Goal: Task Accomplishment & Management: Manage account settings

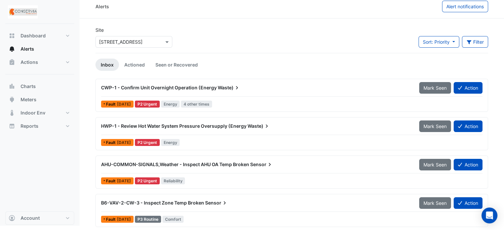
scroll to position [7, 0]
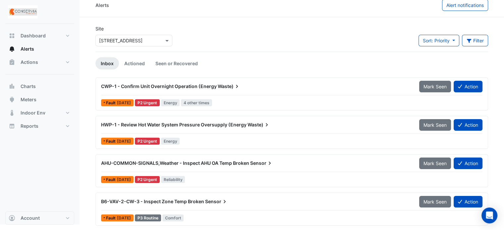
click at [120, 42] on input "text" at bounding box center [127, 40] width 56 height 7
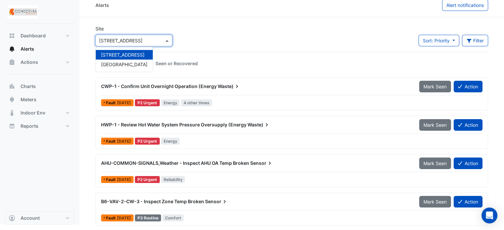
click at [115, 62] on span "Daramu House" at bounding box center [124, 65] width 46 height 6
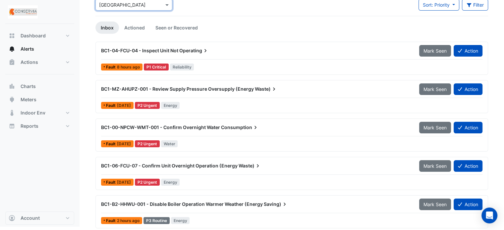
scroll to position [45, 0]
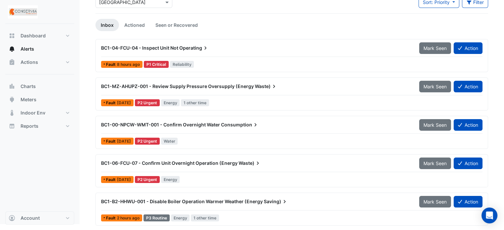
click at [235, 168] on div "BC1-06-FCU-07 - Confirm Unit Overnight Operation (Energy Waste)" at bounding box center [256, 163] width 318 height 12
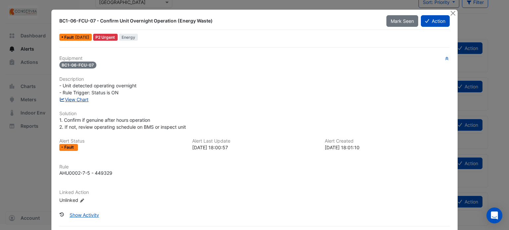
click at [76, 98] on link "View Chart" at bounding box center [73, 100] width 29 height 6
click at [452, 14] on button "Close" at bounding box center [452, 13] width 7 height 7
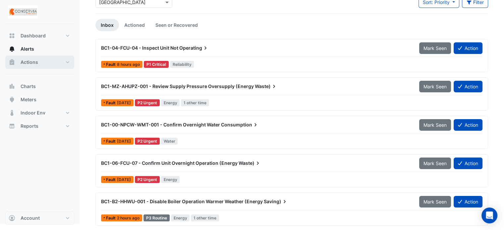
click at [26, 62] on span "Actions" at bounding box center [30, 62] width 18 height 7
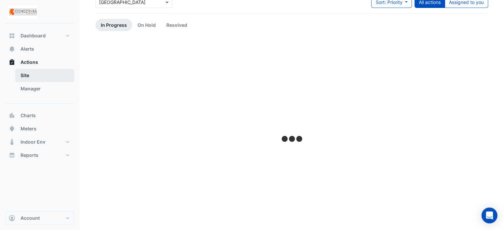
click at [32, 76] on link "Site" at bounding box center [44, 75] width 59 height 13
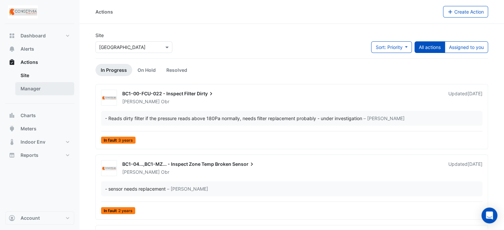
click at [38, 90] on link "Manager" at bounding box center [44, 88] width 59 height 13
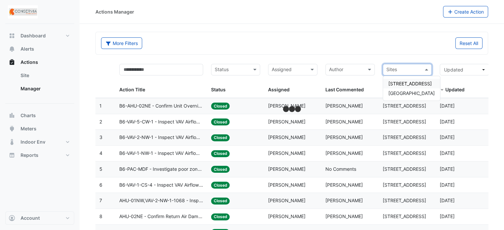
click at [408, 72] on input "text" at bounding box center [403, 71] width 34 height 8
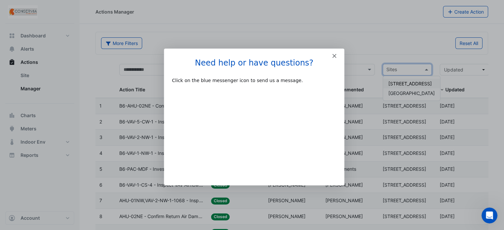
click at [417, 92] on div "Product tour overlay" at bounding box center [252, 115] width 504 height 230
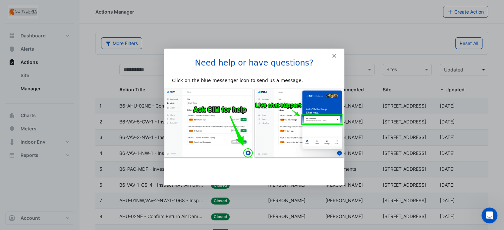
click at [332, 55] on icon "Close" at bounding box center [334, 56] width 4 height 4
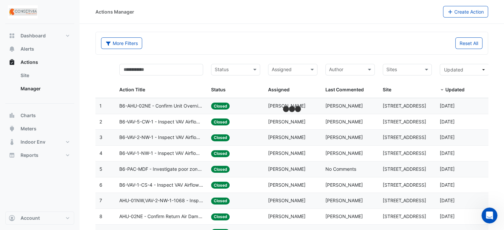
click at [388, 69] on input "text" at bounding box center [403, 71] width 34 height 8
click at [401, 95] on span "Daramu House" at bounding box center [411, 93] width 46 height 6
click at [327, 43] on div "Reset All" at bounding box center [389, 43] width 195 height 12
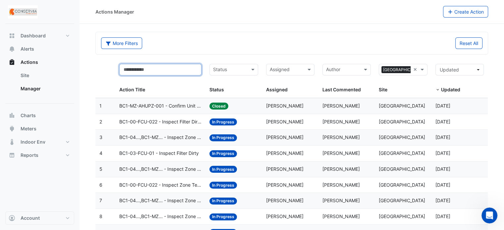
click at [139, 66] on input "text" at bounding box center [160, 70] width 82 height 12
click at [257, 53] on div "More Filters Reset All" at bounding box center [292, 43] width 392 height 22
click at [142, 67] on input "text" at bounding box center [160, 70] width 82 height 12
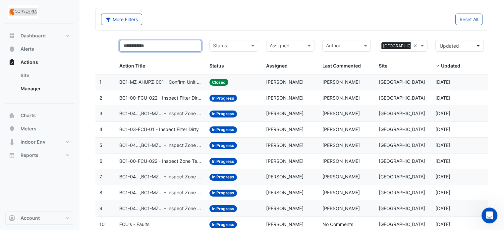
scroll to position [43, 0]
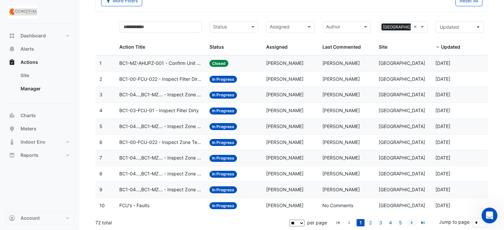
click at [409, 223] on icon "go to next page" at bounding box center [412, 223] width 8 height 7
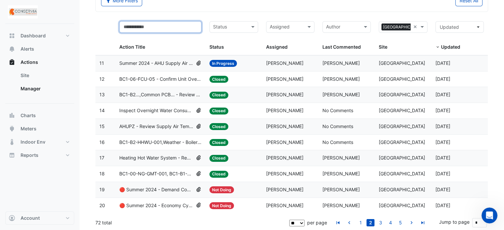
click at [139, 26] on input "text" at bounding box center [160, 27] width 82 height 12
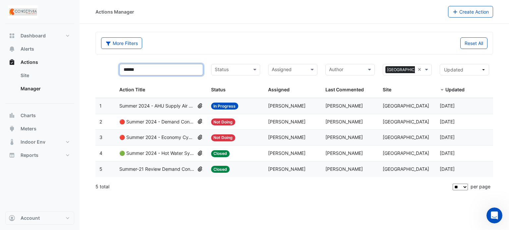
type input "******"
click at [174, 122] on span "🔴 Summer 2024 - Demand Controlled Ventilation (CO2) [BEEP]" at bounding box center [156, 122] width 75 height 8
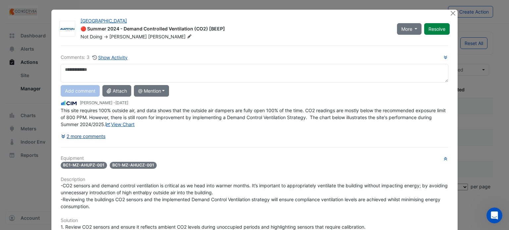
click at [93, 142] on button "2 more comments" at bounding box center [83, 137] width 45 height 12
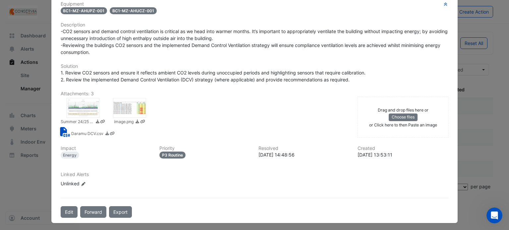
scroll to position [174, 0]
click at [85, 108] on div at bounding box center [82, 108] width 33 height 20
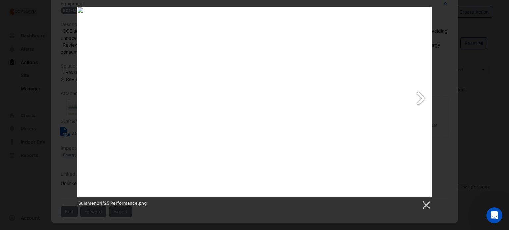
click at [419, 99] on link at bounding box center [318, 102] width 227 height 191
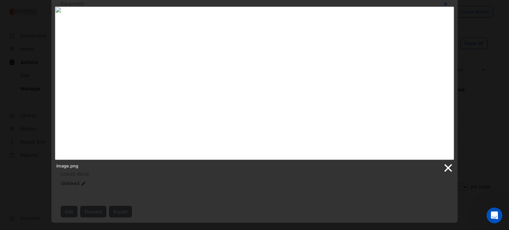
click at [445, 166] on link at bounding box center [448, 168] width 10 height 10
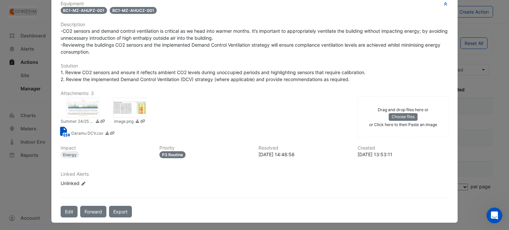
click at [121, 107] on div at bounding box center [129, 108] width 33 height 20
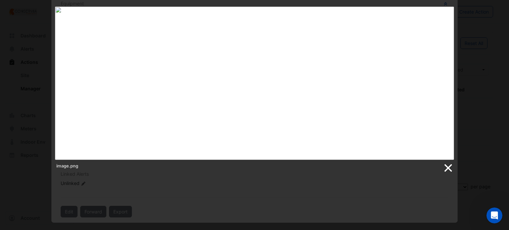
click at [443, 166] on link at bounding box center [448, 168] width 10 height 10
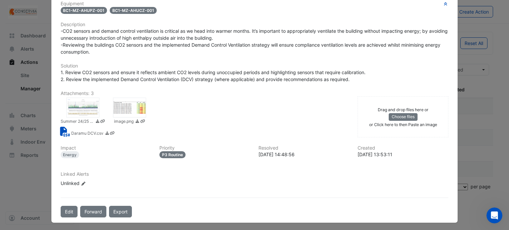
click at [74, 103] on div at bounding box center [82, 108] width 33 height 20
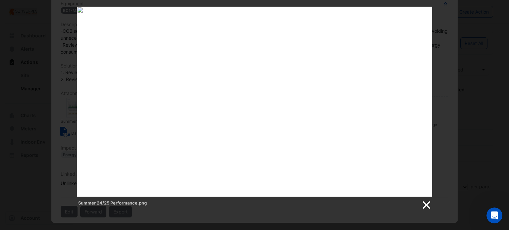
click at [425, 204] on link at bounding box center [426, 205] width 10 height 10
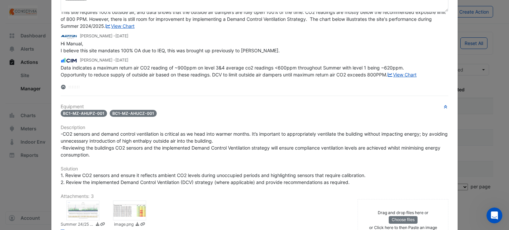
scroll to position [8, 0]
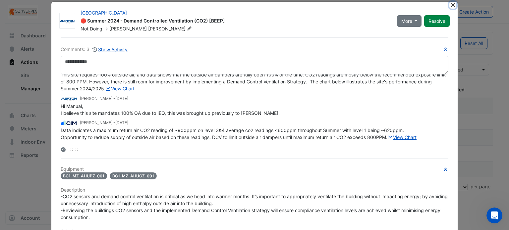
click at [453, 4] on button "Close" at bounding box center [452, 5] width 7 height 7
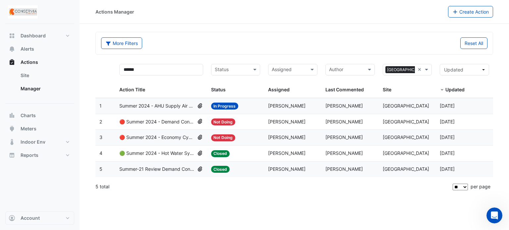
click at [178, 150] on span "🟢 Summer 2024 - Hot Water System Lockout [BEEP]" at bounding box center [156, 154] width 75 height 8
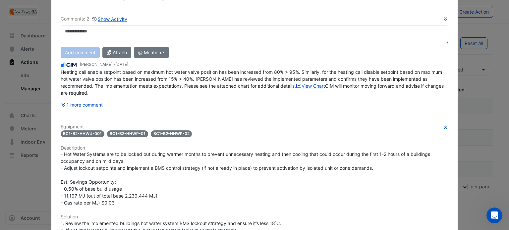
scroll to position [0, 0]
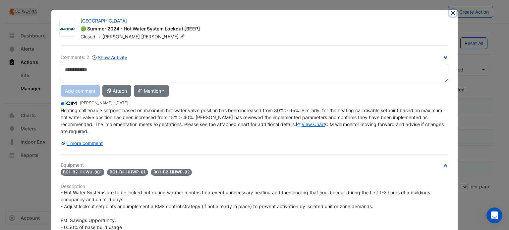
click at [449, 13] on button "Close" at bounding box center [452, 13] width 7 height 7
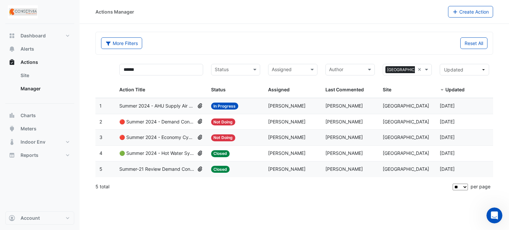
click at [155, 154] on span "🟢 Summer 2024 - Hot Water System Lockout [BEEP]" at bounding box center [156, 154] width 75 height 8
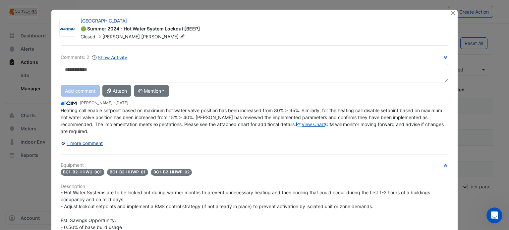
click at [97, 149] on button "1 more comment" at bounding box center [82, 143] width 43 height 12
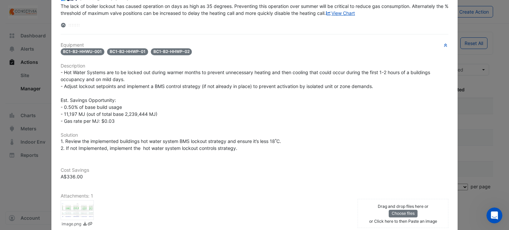
scroll to position [223, 0]
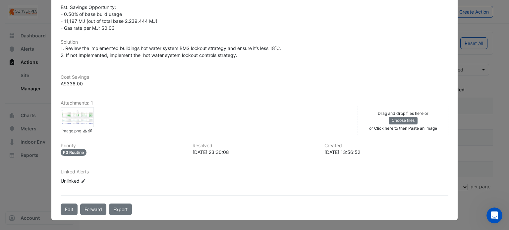
click at [77, 116] on div at bounding box center [77, 117] width 33 height 20
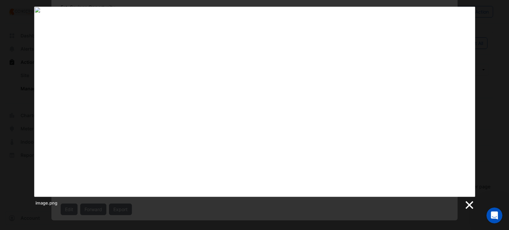
click at [464, 205] on link at bounding box center [469, 205] width 10 height 10
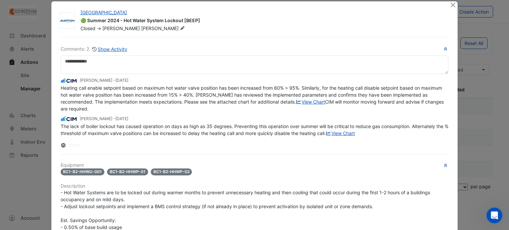
scroll to position [0, 0]
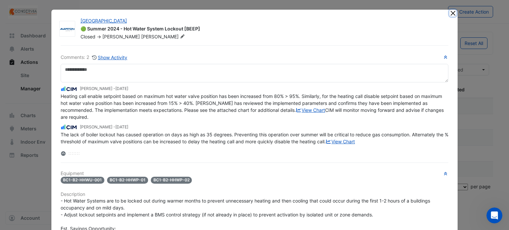
click at [450, 12] on button "Close" at bounding box center [452, 13] width 7 height 7
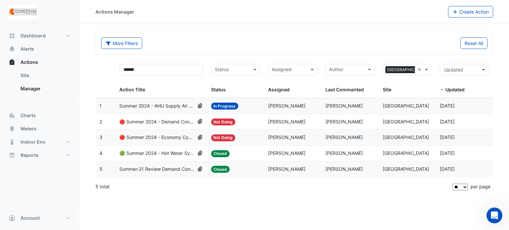
click at [166, 107] on span "Summer 2024 - AHU Supply Air Temperature Reset Control Strategy [BEEP]" at bounding box center [156, 106] width 75 height 8
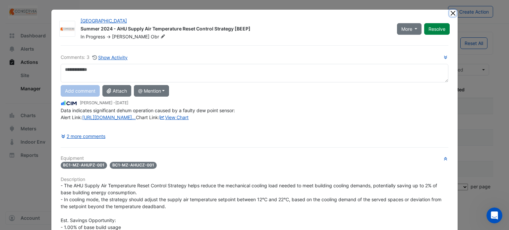
click at [451, 14] on button "Close" at bounding box center [452, 13] width 7 height 7
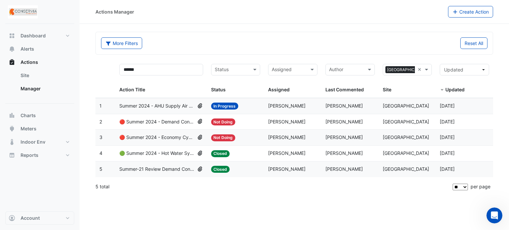
click at [210, 29] on section "More Filters Reset All ****** Status Assigned × Daramu House × ****** Action Ti…" at bounding box center [294, 109] width 429 height 171
click at [490, 215] on icon "Open Intercom Messenger" at bounding box center [493, 214] width 11 height 11
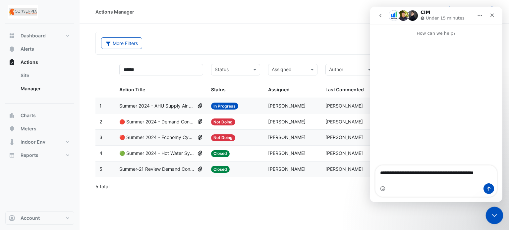
type textarea "**********"
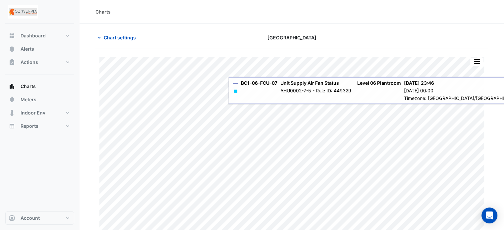
scroll to position [16, 0]
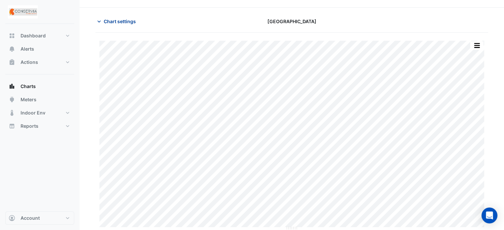
click at [115, 22] on span "Chart settings" at bounding box center [120, 21] width 32 height 7
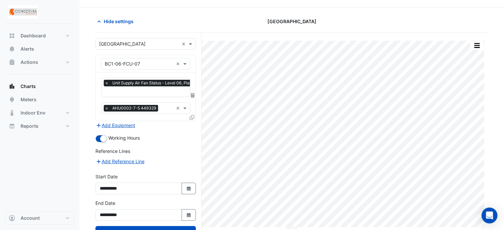
drag, startPoint x: 143, startPoint y: 90, endPoint x: 138, endPoint y: 89, distance: 5.3
click at [143, 89] on input "text" at bounding box center [156, 92] width 102 height 7
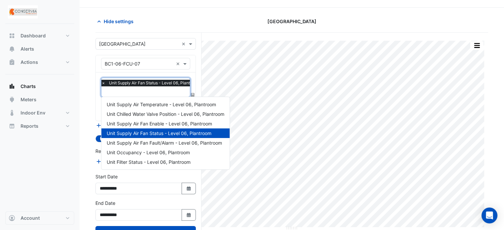
scroll to position [39, 0]
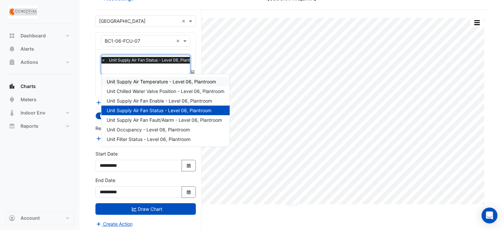
click at [142, 80] on span "Unit Supply Air Temperature - Level 06, Plantroom" at bounding box center [161, 82] width 109 height 6
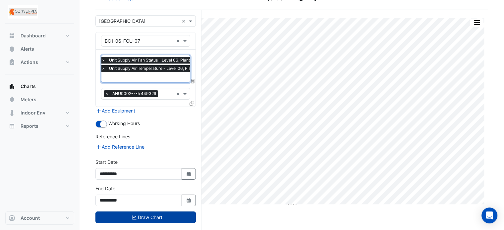
click at [164, 214] on button "Draw Chart" at bounding box center [145, 218] width 100 height 12
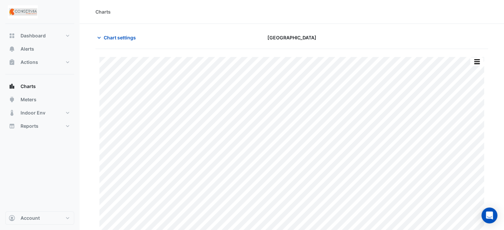
click at [336, 48] on div "Chart settings Daramu House" at bounding box center [291, 40] width 393 height 17
click at [38, 35] on span "Dashboard" at bounding box center [33, 35] width 25 height 7
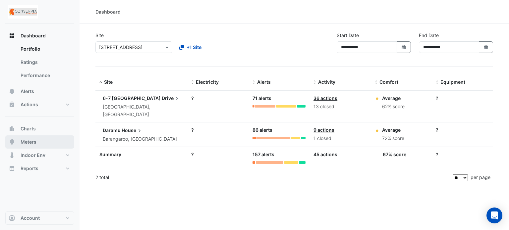
click at [39, 140] on button "Meters" at bounding box center [39, 142] width 69 height 13
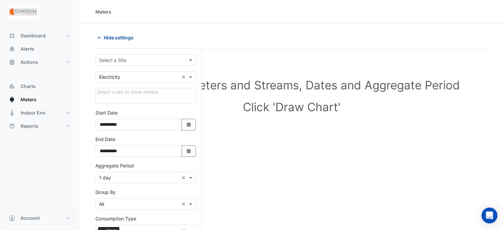
click at [125, 59] on input "text" at bounding box center [139, 60] width 80 height 7
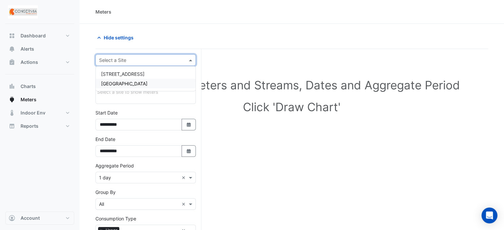
click at [134, 86] on div "Daramu House" at bounding box center [146, 84] width 100 height 10
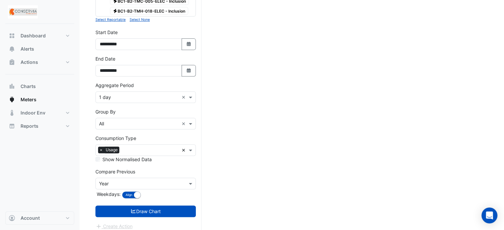
scroll to position [277, 0]
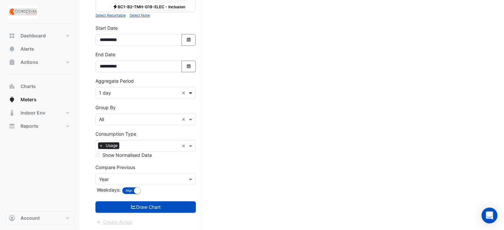
click at [190, 92] on span at bounding box center [191, 92] width 8 height 7
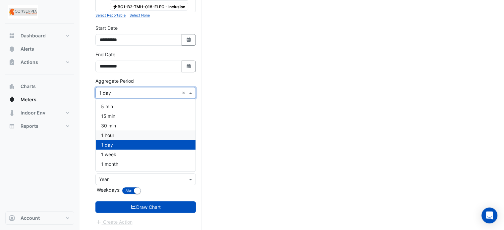
click at [117, 133] on div "1 hour" at bounding box center [146, 136] width 100 height 10
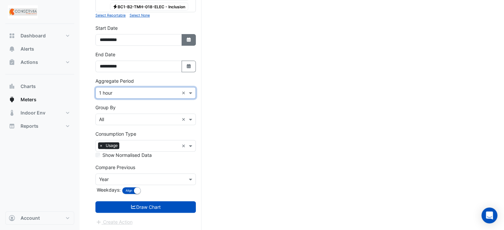
click at [184, 37] on button "Select Date" at bounding box center [189, 40] width 15 height 12
select select "*"
select select "****"
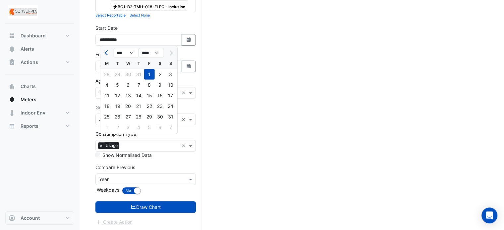
click at [105, 51] on button "Previous month" at bounding box center [107, 52] width 8 height 11
select select "*"
click at [116, 71] on div "1" at bounding box center [117, 74] width 11 height 11
type input "**********"
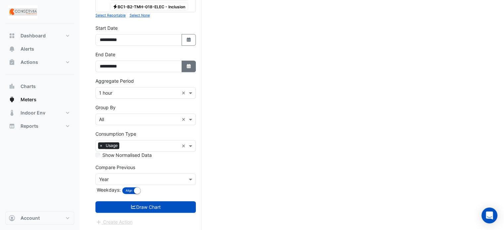
click at [190, 64] on icon "button" at bounding box center [189, 66] width 4 height 4
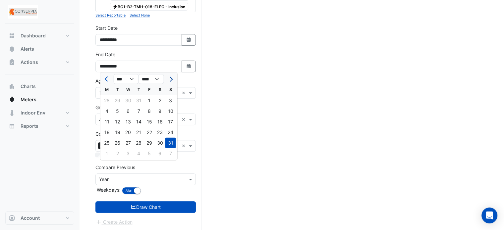
click at [170, 77] on span "Next month" at bounding box center [170, 79] width 5 height 5
select select "*"
click at [109, 122] on div "15" at bounding box center [107, 122] width 11 height 11
type input "**********"
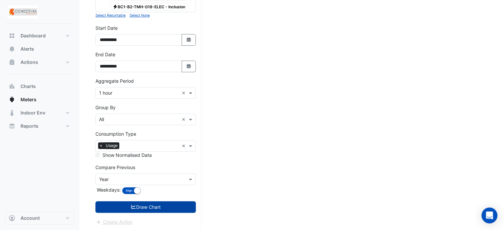
click at [138, 205] on button "Draw Chart" at bounding box center [145, 207] width 100 height 12
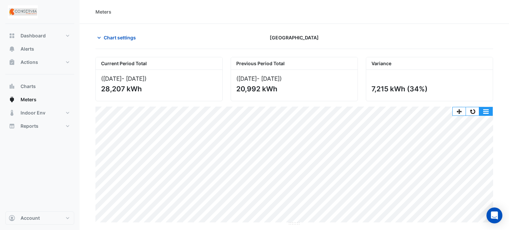
click at [486, 110] on button "button" at bounding box center [485, 111] width 13 height 8
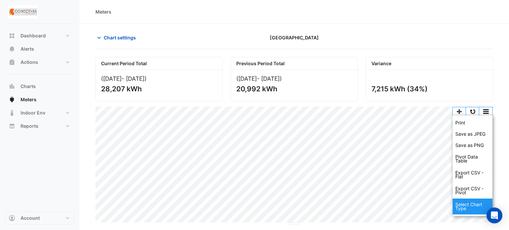
click at [476, 206] on div "Select Chart Type" at bounding box center [473, 207] width 40 height 16
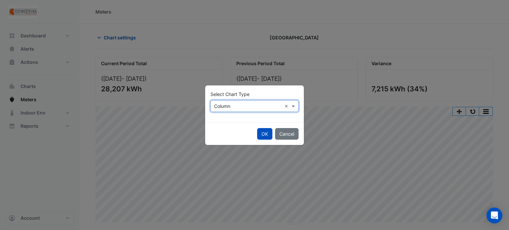
click at [256, 107] on input "text" at bounding box center [248, 106] width 68 height 7
click at [229, 120] on div "Line" at bounding box center [225, 121] width 29 height 10
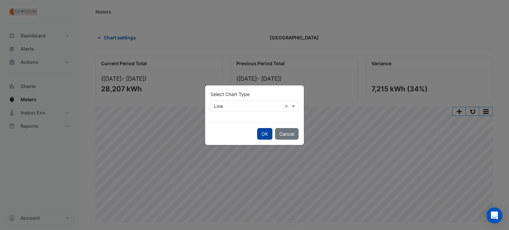
click at [267, 133] on button "OK" at bounding box center [264, 134] width 15 height 12
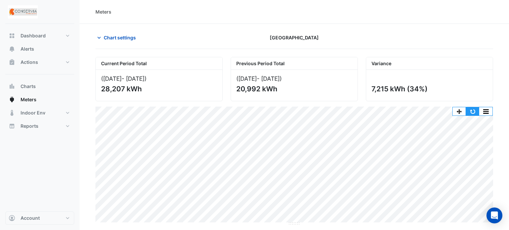
click at [470, 112] on button "button" at bounding box center [472, 111] width 13 height 8
click at [126, 35] on span "Chart settings" at bounding box center [120, 37] width 32 height 7
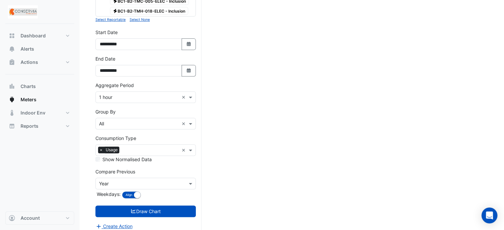
scroll to position [277, 0]
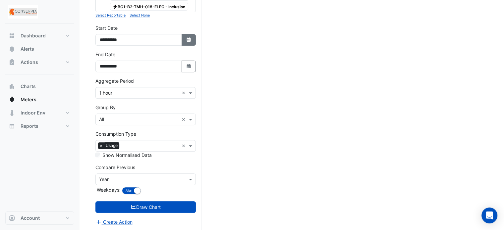
click at [188, 39] on icon "Select Date" at bounding box center [189, 39] width 6 height 5
select select "*"
select select "****"
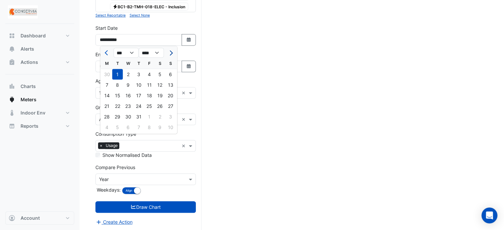
click at [169, 54] on span "Next month" at bounding box center [170, 52] width 5 height 5
select select "*"
click at [148, 74] on div "1" at bounding box center [149, 74] width 11 height 11
type input "**********"
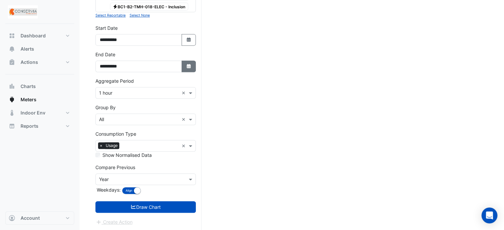
click at [186, 65] on button "Select Date" at bounding box center [189, 67] width 15 height 12
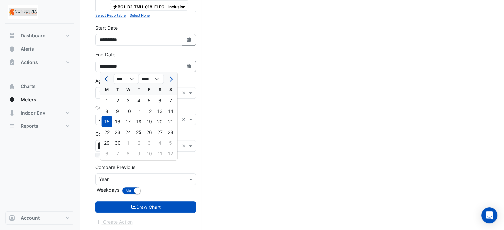
click at [108, 81] on button "Previous month" at bounding box center [107, 79] width 8 height 11
select select "*"
click at [169, 141] on div "31" at bounding box center [170, 143] width 11 height 11
type input "**********"
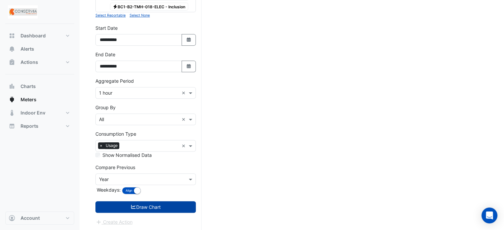
click at [142, 206] on button "Draw Chart" at bounding box center [145, 207] width 100 height 12
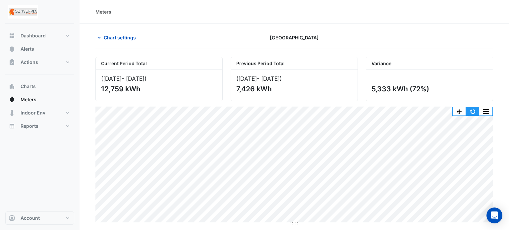
click at [469, 111] on button "button" at bounding box center [472, 111] width 13 height 8
click at [476, 110] on button "button" at bounding box center [472, 111] width 13 height 8
click at [474, 109] on button "button" at bounding box center [472, 111] width 13 height 8
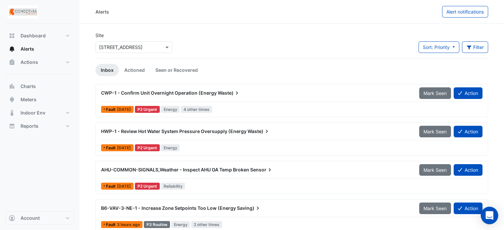
click at [490, 212] on div "Open Intercom Messenger" at bounding box center [490, 216] width 18 height 18
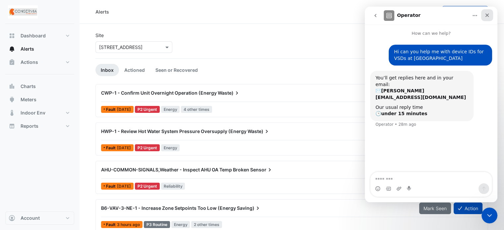
click at [491, 15] on div "Close" at bounding box center [487, 15] width 12 height 12
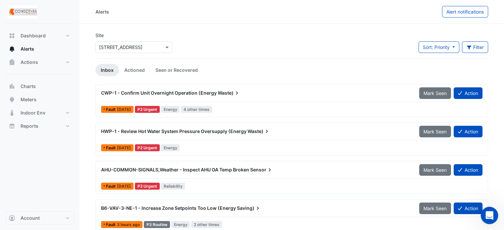
click at [483, 210] on div "Open Intercom Messenger" at bounding box center [488, 215] width 22 height 22
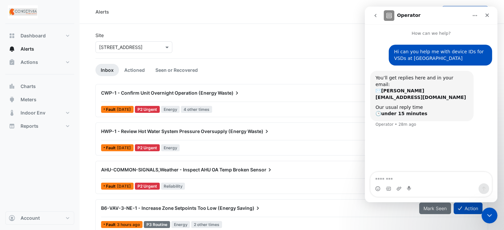
click at [336, 11] on div "Alerts" at bounding box center [268, 12] width 347 height 12
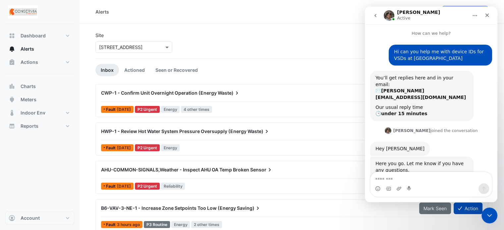
scroll to position [17, 0]
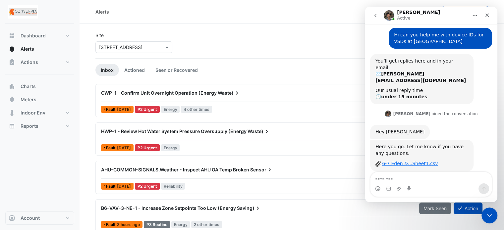
click at [414, 160] on div "6-7 Eden &...Sheet1.csv" at bounding box center [410, 163] width 56 height 7
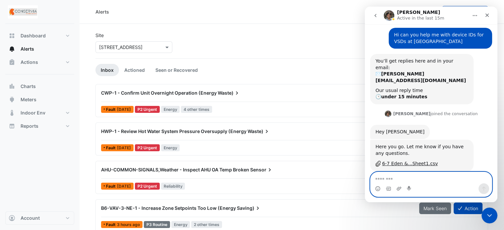
click at [447, 182] on textarea "Message…" at bounding box center [430, 177] width 121 height 11
type textarea "**********"
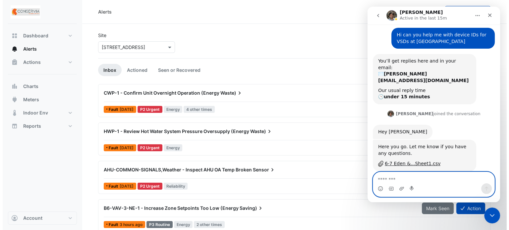
scroll to position [36, 0]
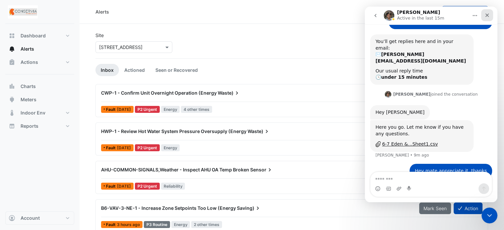
click at [488, 15] on icon "Close" at bounding box center [486, 15] width 5 height 5
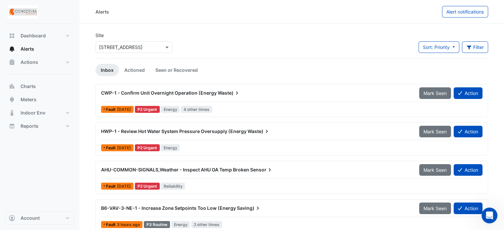
click at [357, 44] on div "Site × 6-7 Eden Park Drive Sort: Priority Priority Updated Filter Title Priorit…" at bounding box center [291, 45] width 401 height 27
click at [323, 29] on section "Site × 6-7 Eden Park Drive Sort: Priority Priority Updated Filter Title Priorit…" at bounding box center [292, 166] width 424 height 284
click at [209, 172] on div "AHU-COMMON-SIGNALS,Weather - Inspect AHU OA Temp Broken Sensor" at bounding box center [256, 170] width 310 height 7
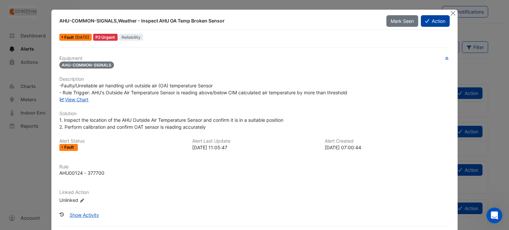
click at [430, 23] on button "Action" at bounding box center [435, 21] width 29 height 12
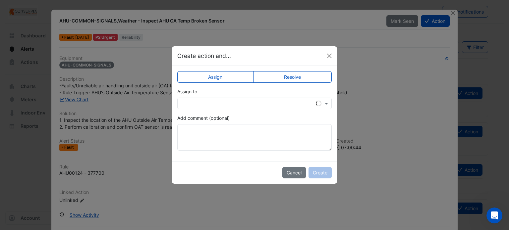
click at [277, 83] on label "Resolve" at bounding box center [292, 77] width 79 height 12
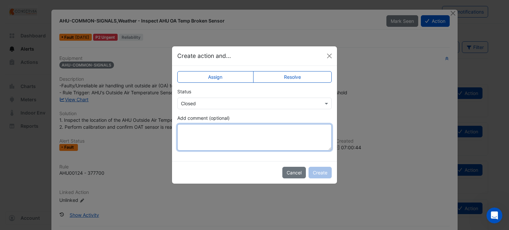
click at [221, 131] on textarea "Add comment (optional)" at bounding box center [254, 137] width 154 height 27
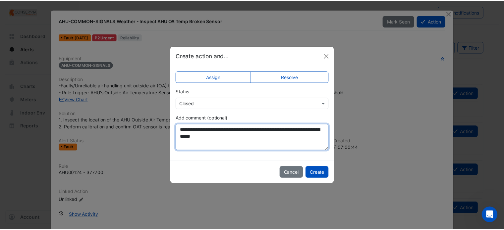
scroll to position [36, 0]
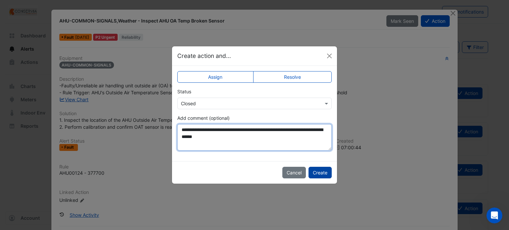
type textarea "**********"
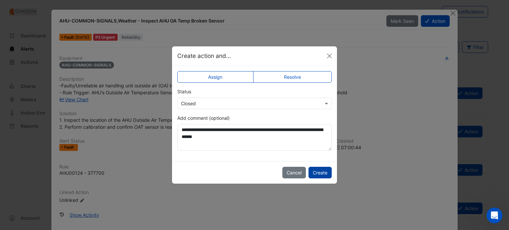
click at [322, 173] on button "Create" at bounding box center [319, 173] width 23 height 12
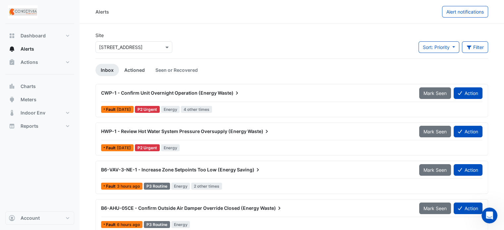
click at [135, 68] on link "Actioned" at bounding box center [134, 70] width 31 height 12
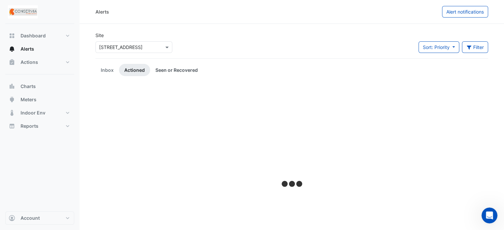
click at [168, 71] on link "Seen or Recovered" at bounding box center [176, 70] width 53 height 12
